Goal: Browse casually

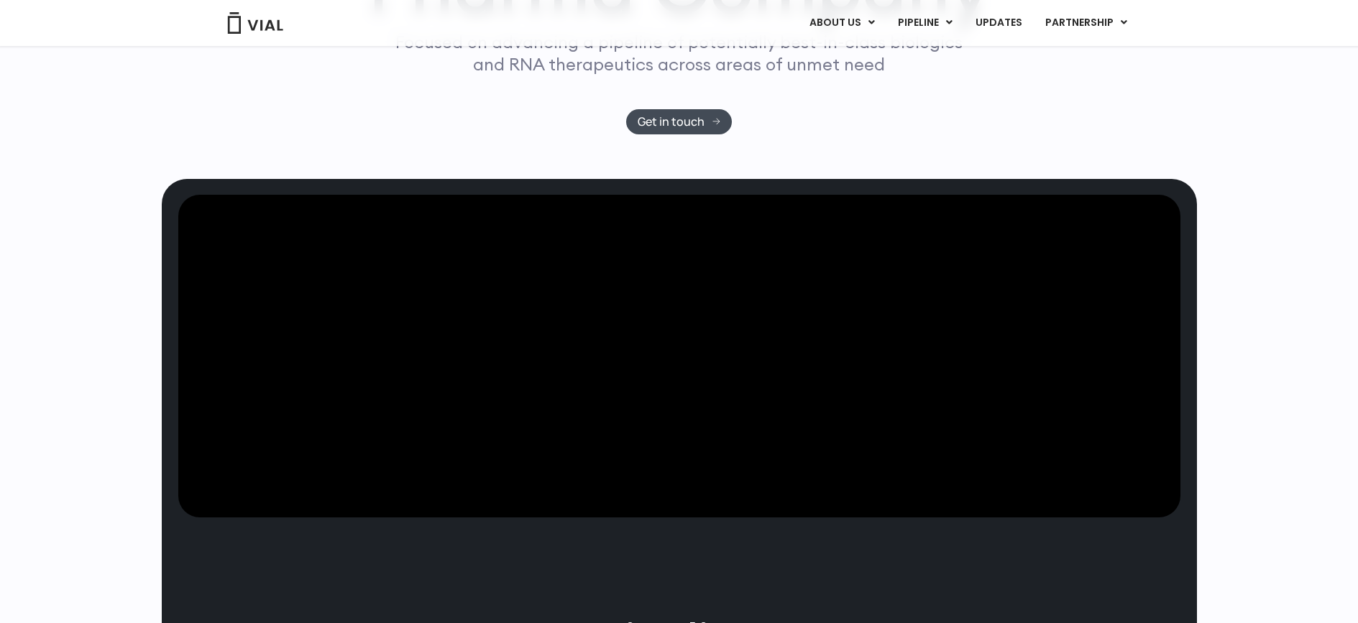
scroll to position [777, 0]
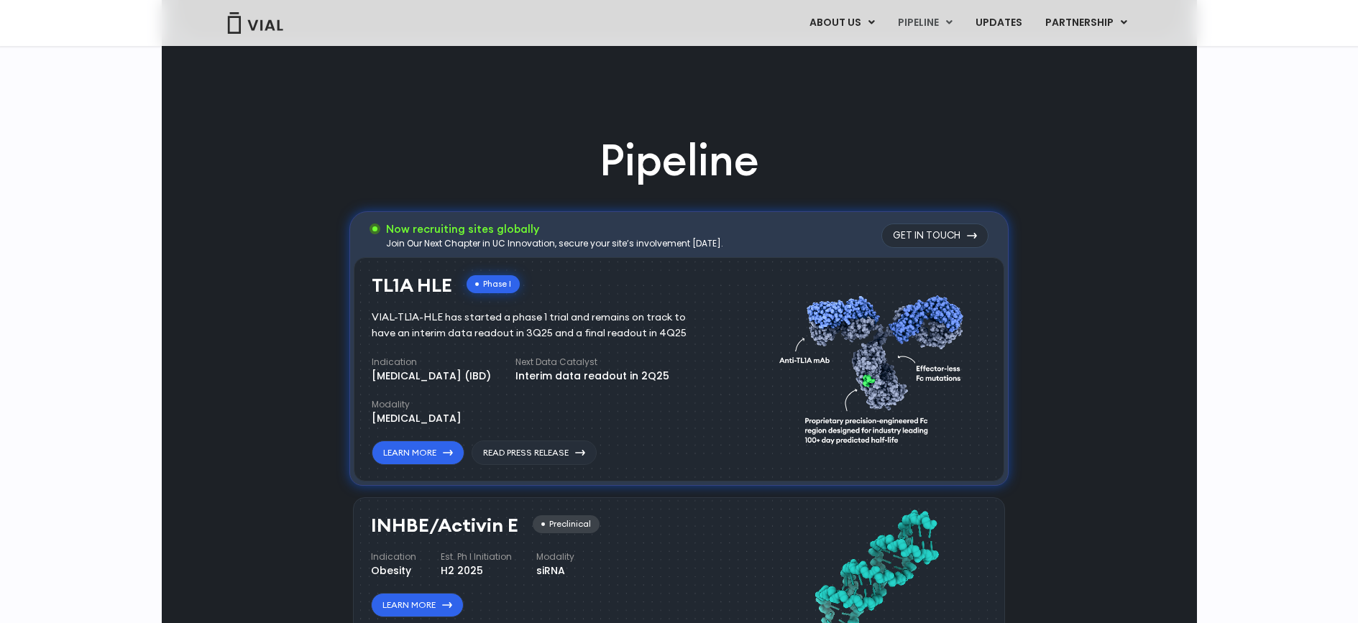
click at [497, 230] on h3 "Now recruiting sites globally" at bounding box center [554, 229] width 337 height 16
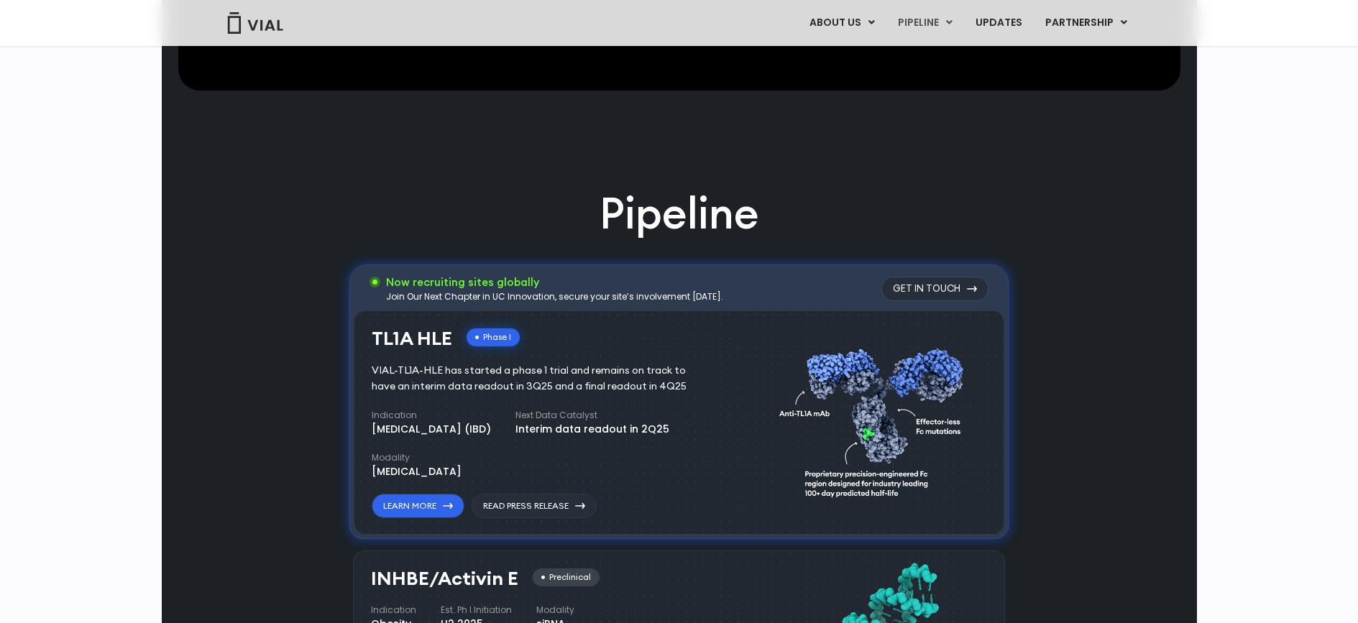
scroll to position [690, 0]
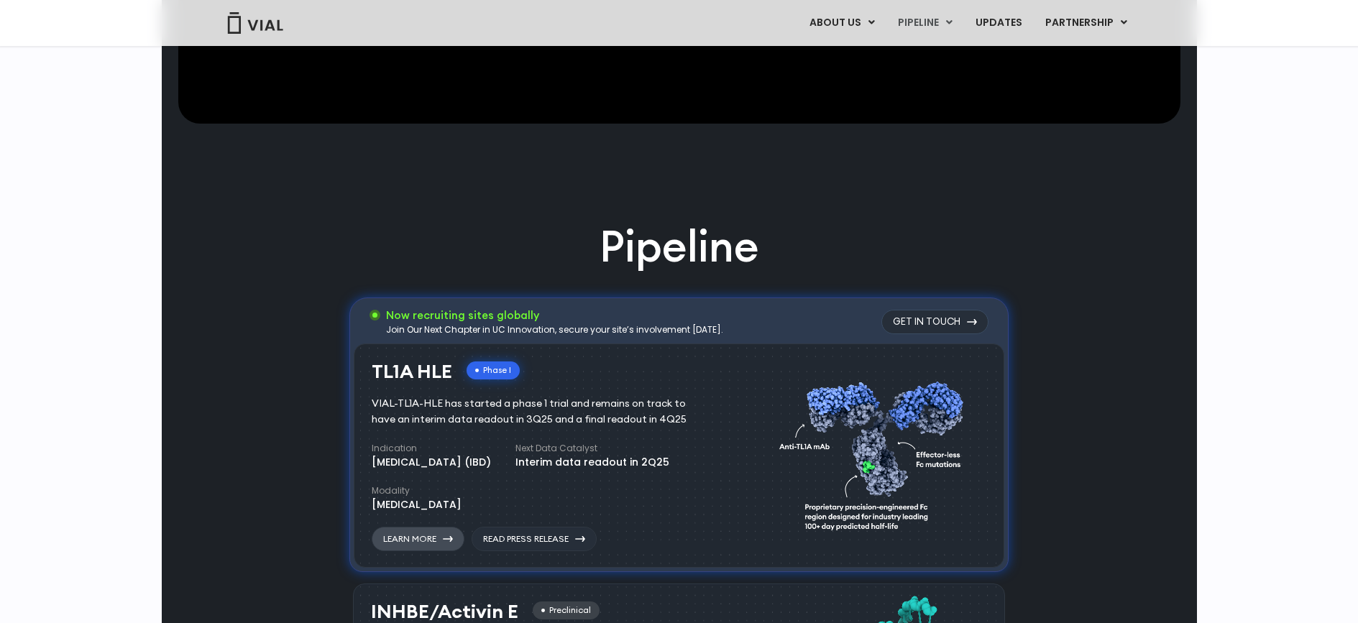
click at [442, 539] on link "Learn More" at bounding box center [418, 539] width 93 height 24
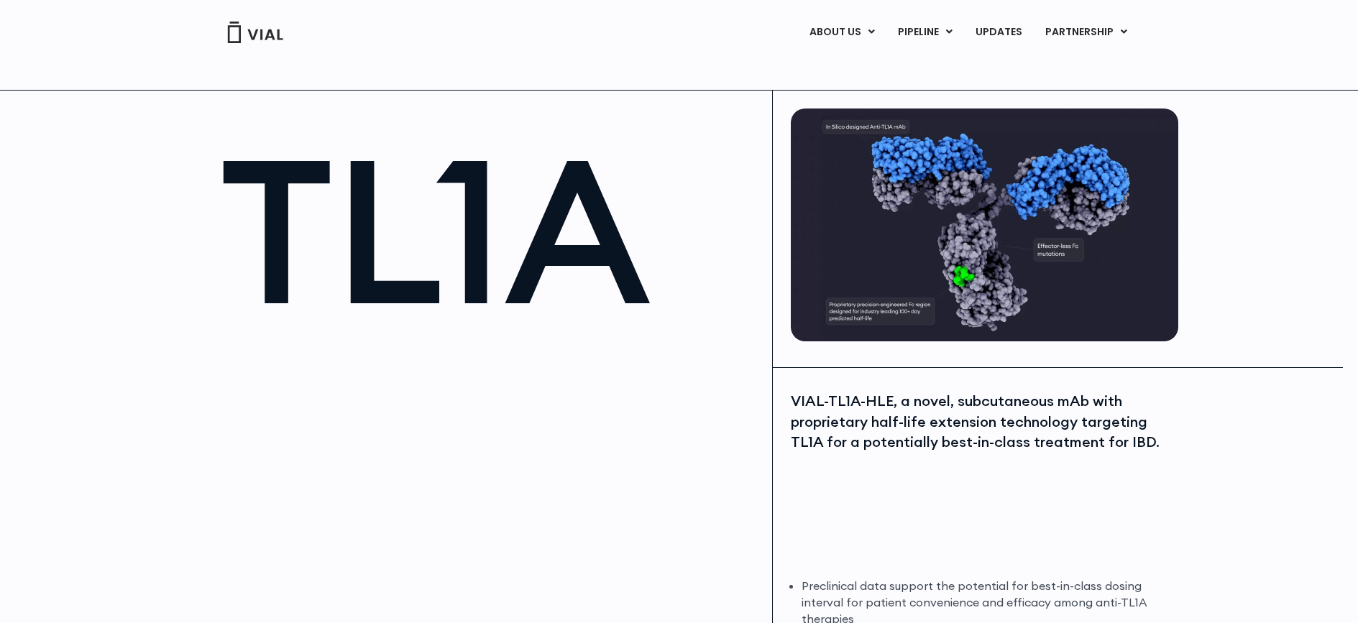
click at [264, 35] on img at bounding box center [256, 33] width 58 height 22
